Goal: Information Seeking & Learning: Find specific fact

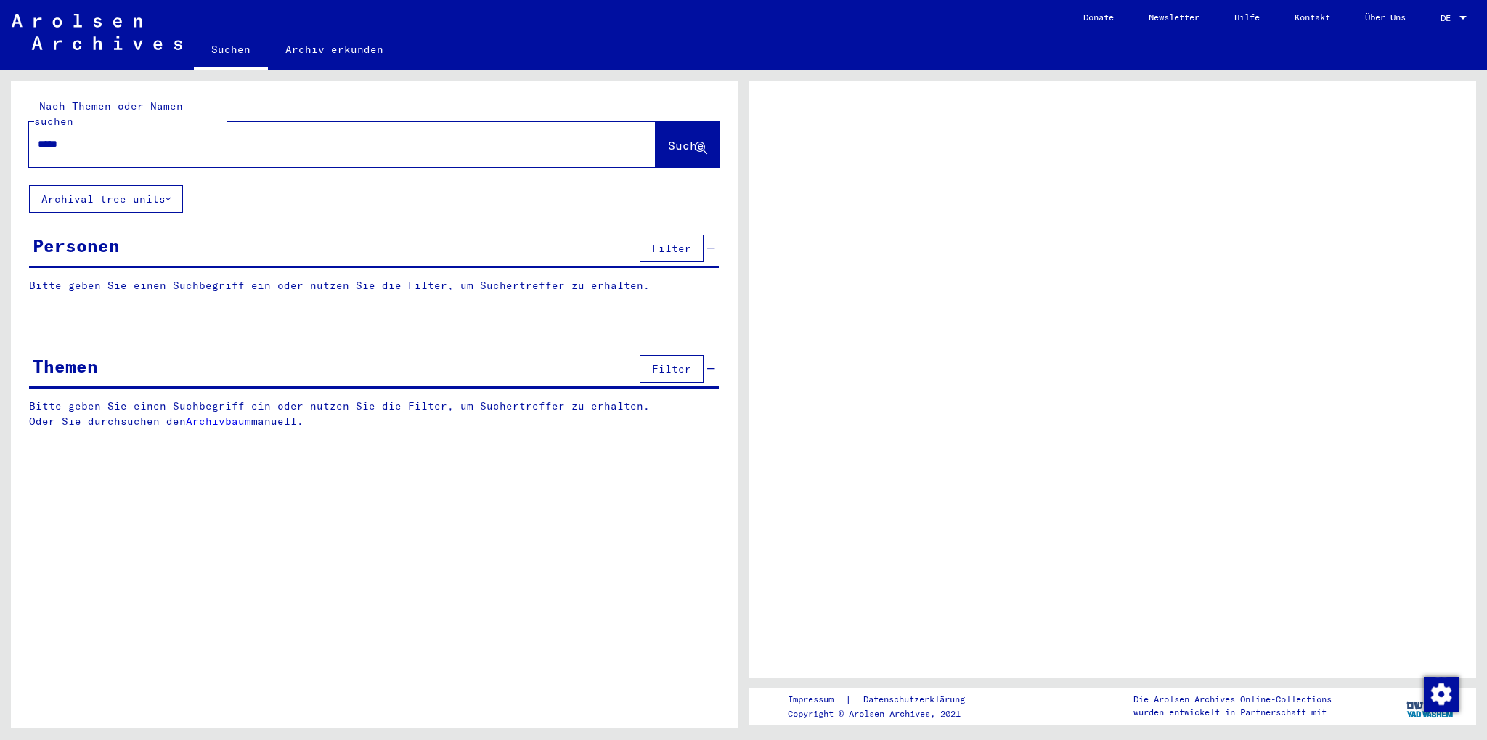
type input "******"
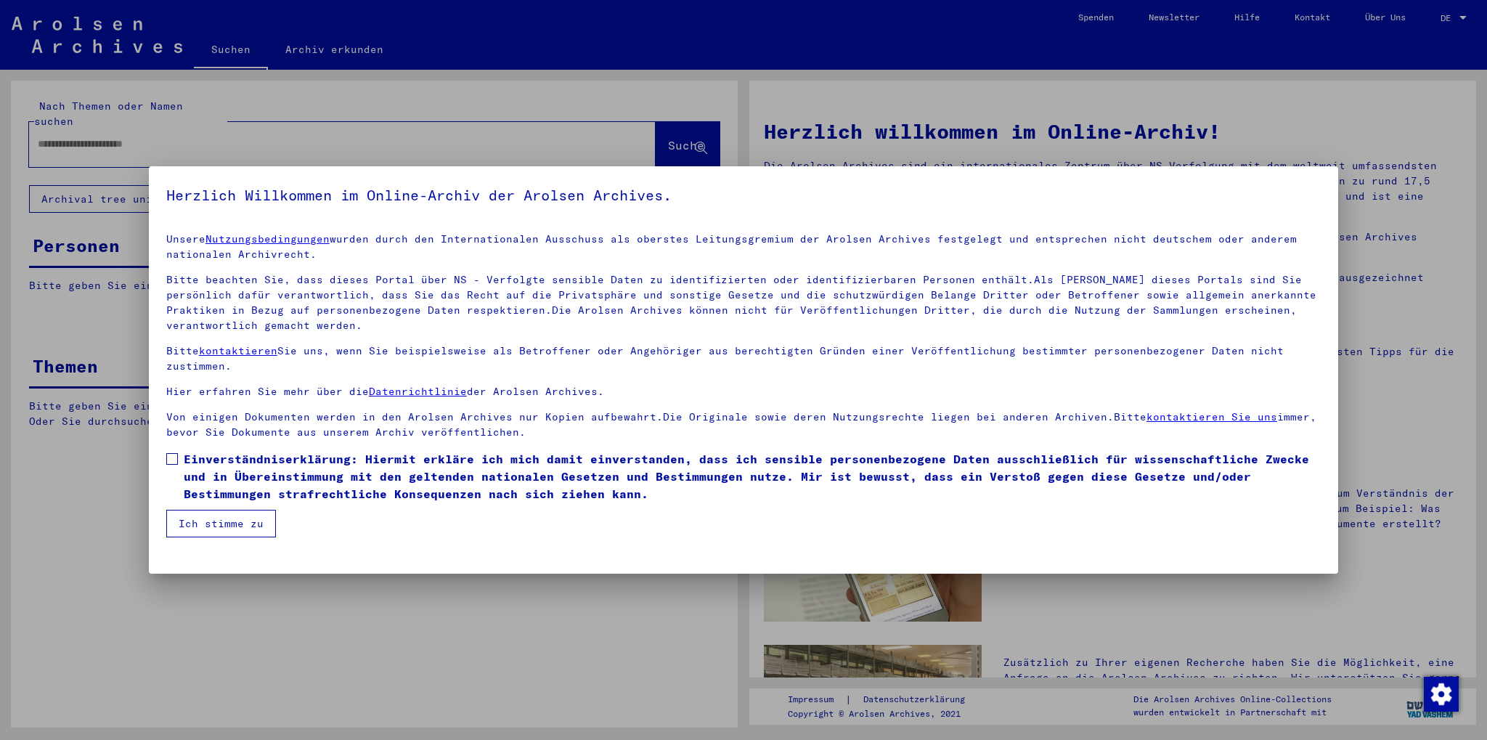
click at [171, 454] on span at bounding box center [172, 459] width 12 height 12
click at [239, 528] on button "Ich stimme zu" at bounding box center [221, 524] width 110 height 28
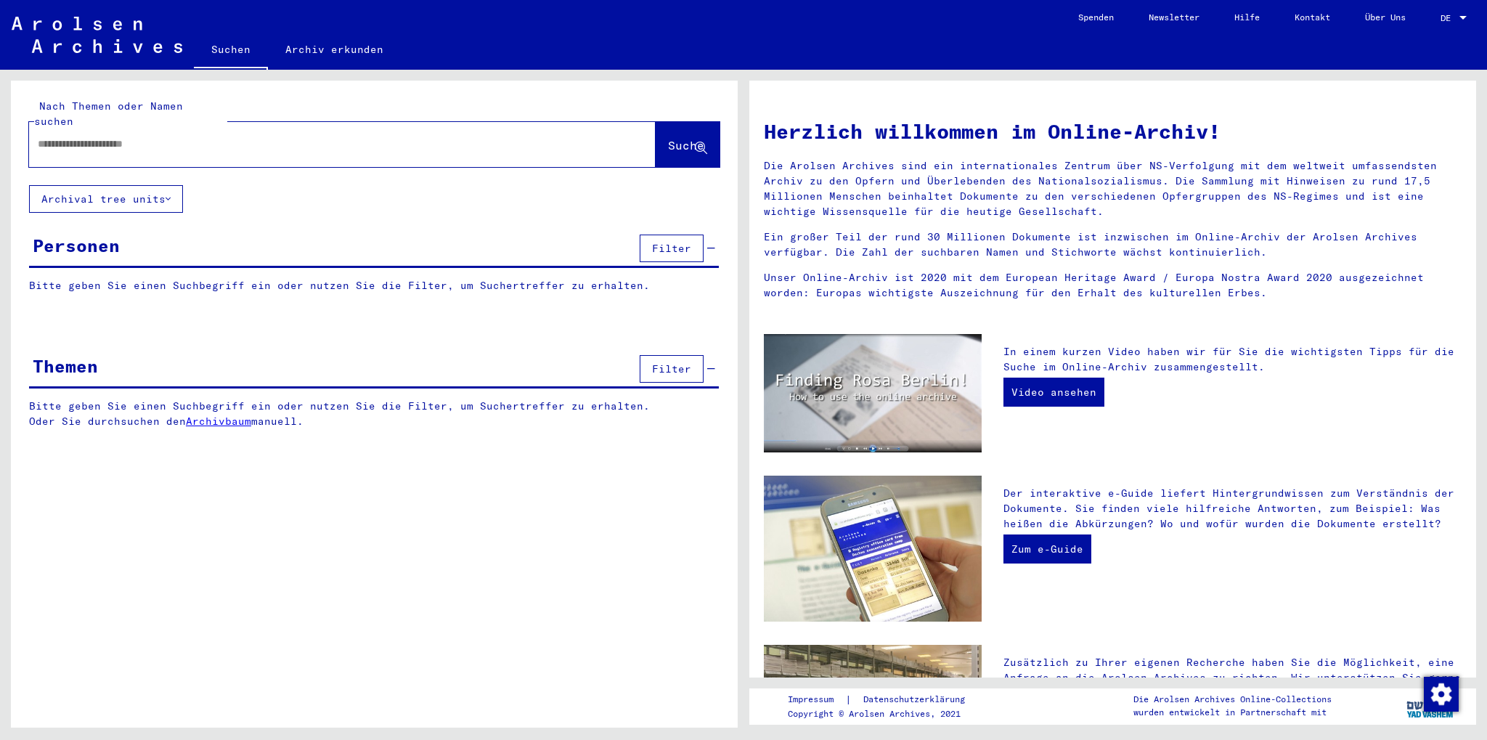
click at [83, 137] on div at bounding box center [320, 144] width 583 height 33
click at [125, 136] on input "text" at bounding box center [325, 143] width 574 height 15
type input "**********"
click at [668, 138] on span "Suche" at bounding box center [686, 145] width 36 height 15
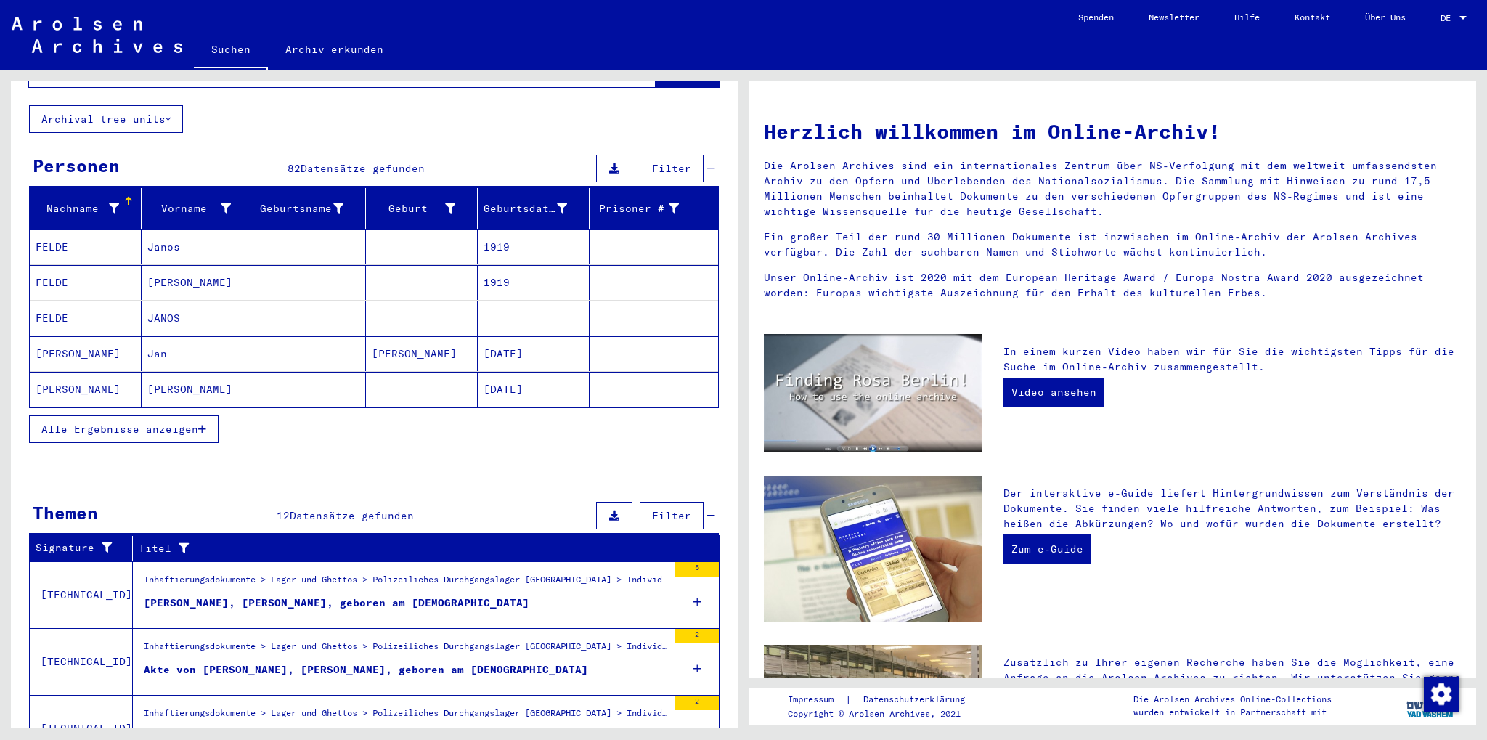
scroll to position [160, 0]
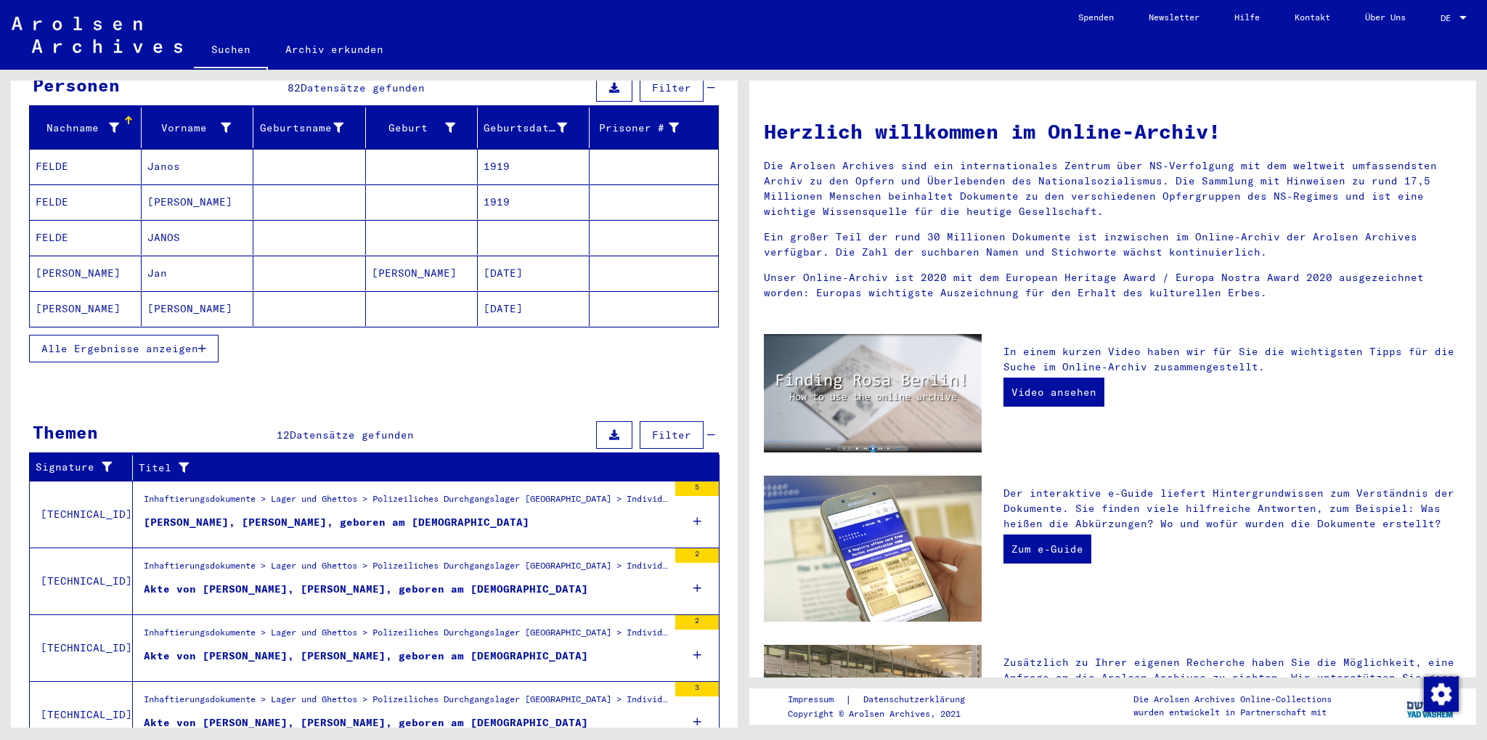
click at [571, 626] on div "Inhaftierungsdokumente > Lager und Ghettos > Polizeiliches Durchgangslager [GEO…" at bounding box center [406, 636] width 524 height 20
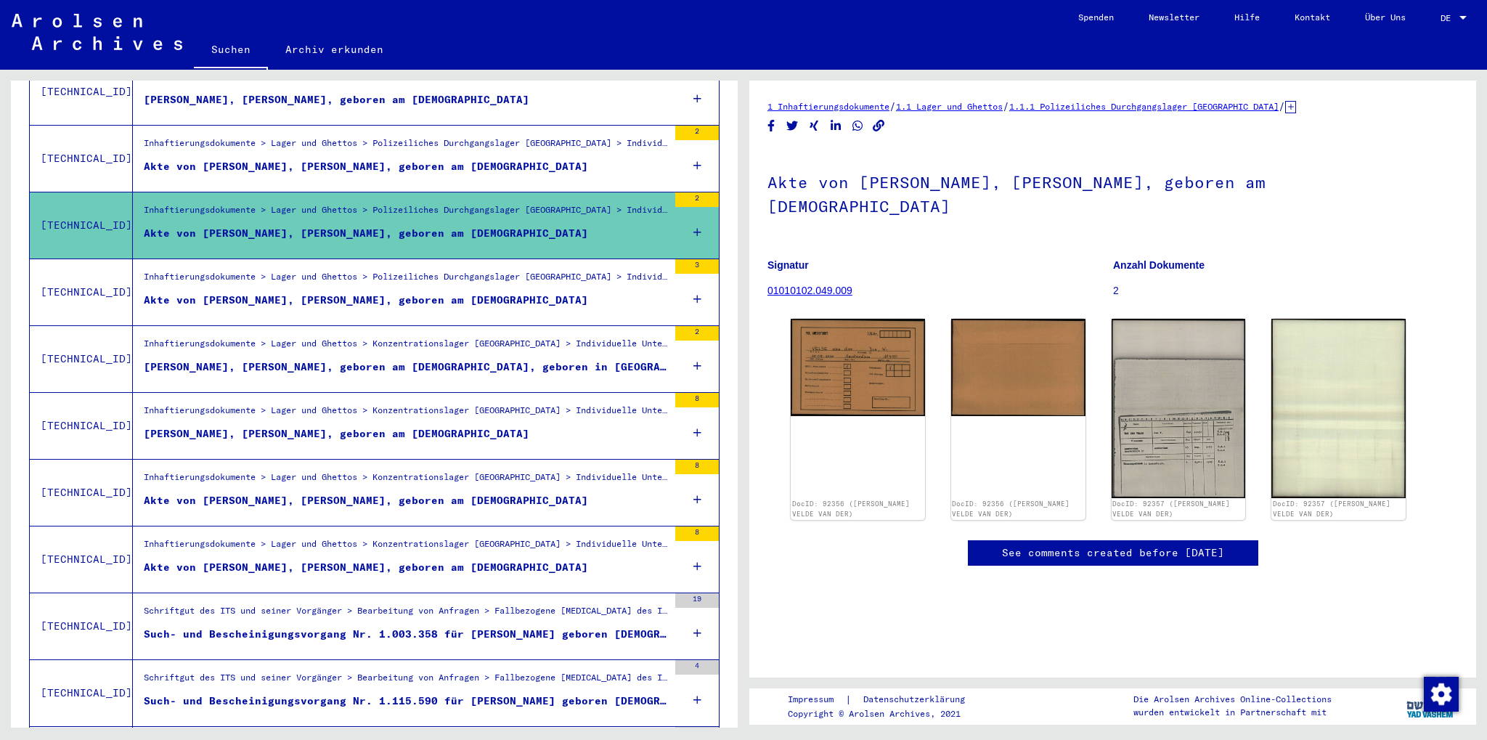
scroll to position [401, 0]
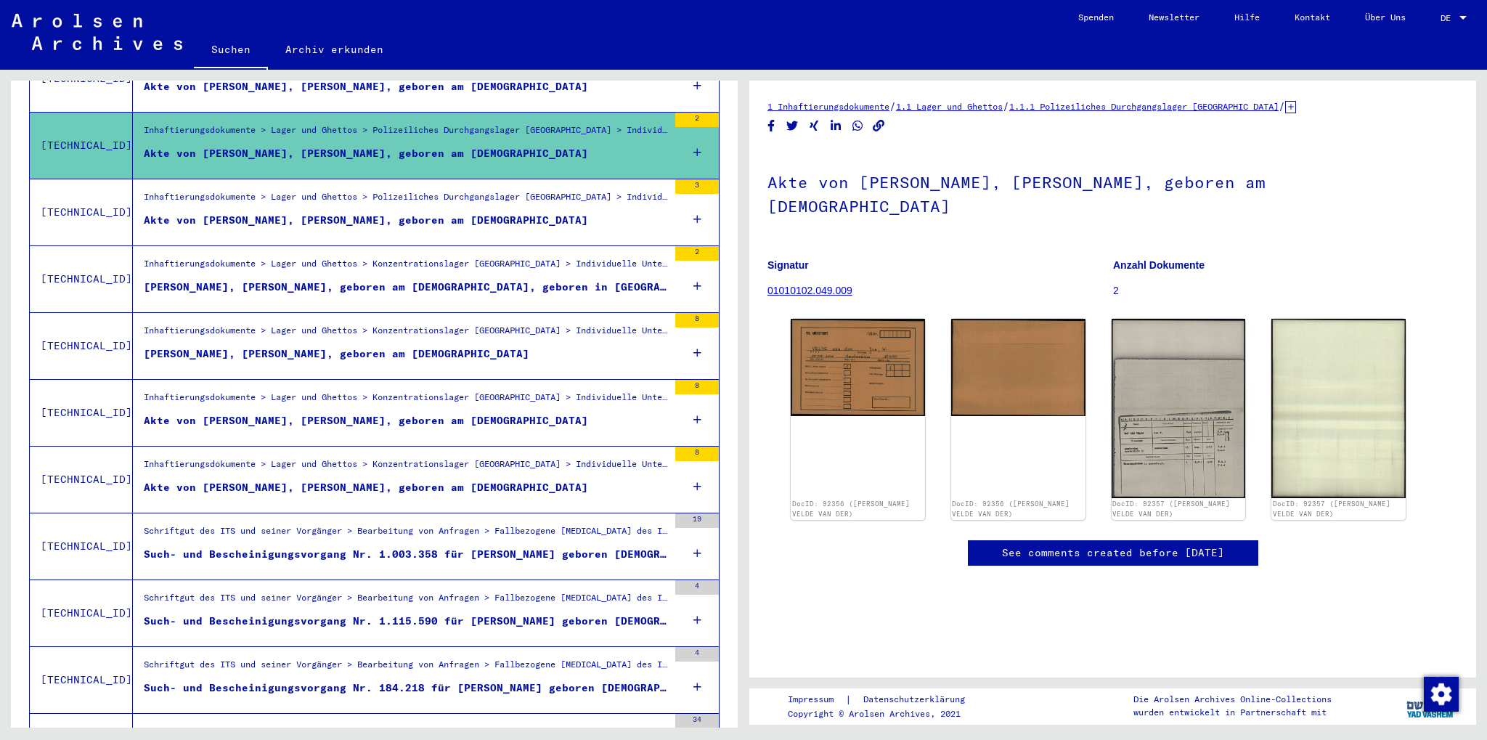
click at [440, 524] on div "Schriftgut des ITS und seiner Vorgänger > Bearbeitung von Anfragen > Fallbezoge…" at bounding box center [406, 534] width 524 height 20
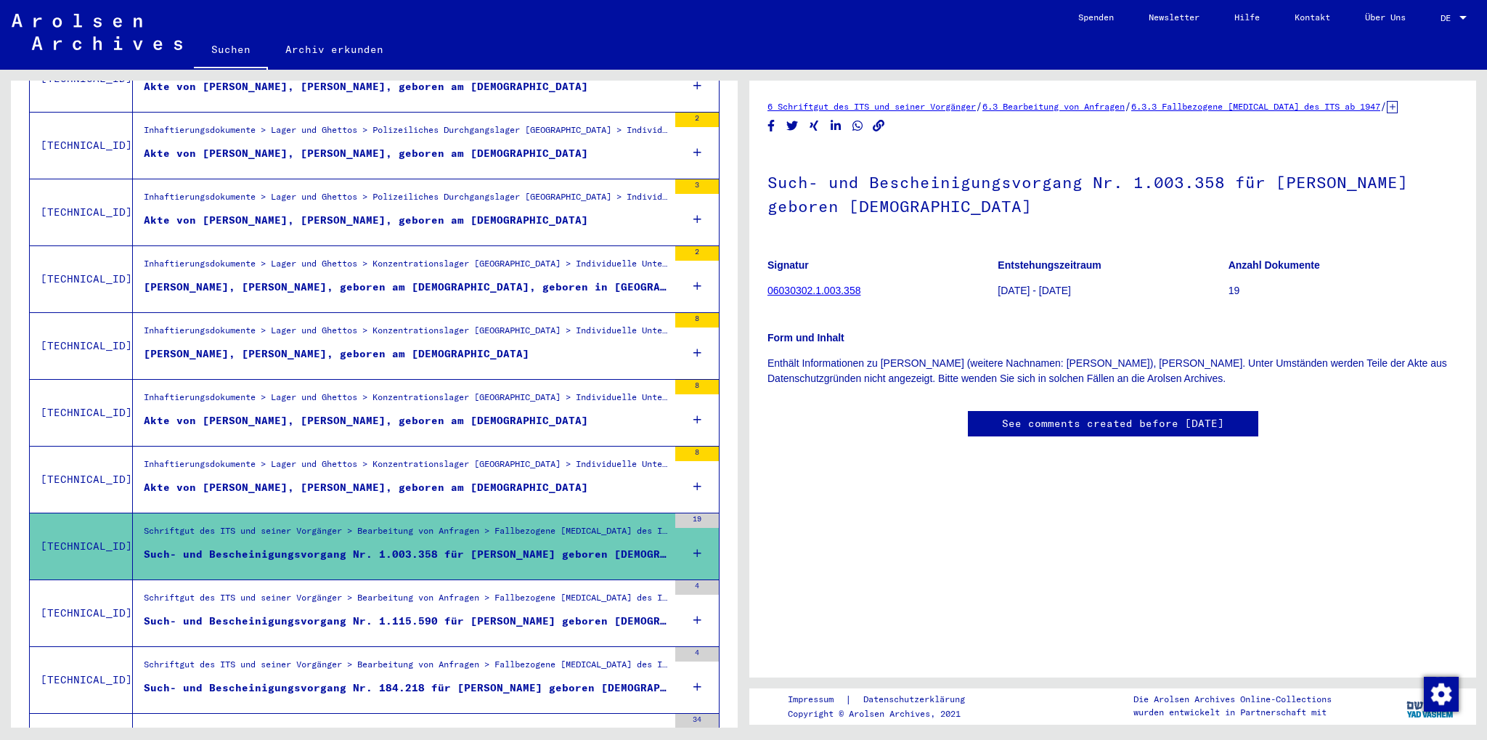
click at [1161, 425] on link "See comments created before [DATE]" at bounding box center [1113, 423] width 222 height 15
click at [525, 680] on div "Such- und Bescheinigungsvorgang Nr. 184.218 für [PERSON_NAME] geboren [DEMOGRAP…" at bounding box center [406, 687] width 524 height 15
